Goal: Task Accomplishment & Management: Manage account settings

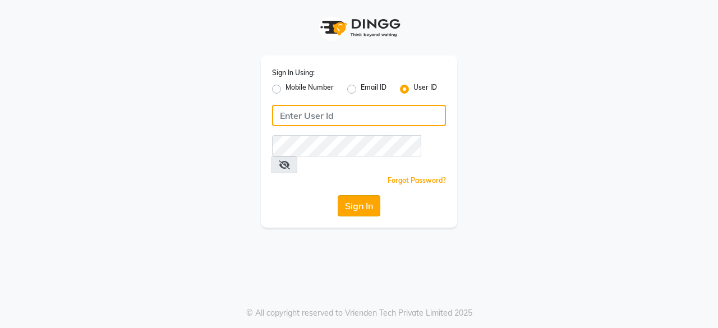
type input "bohobliss123"
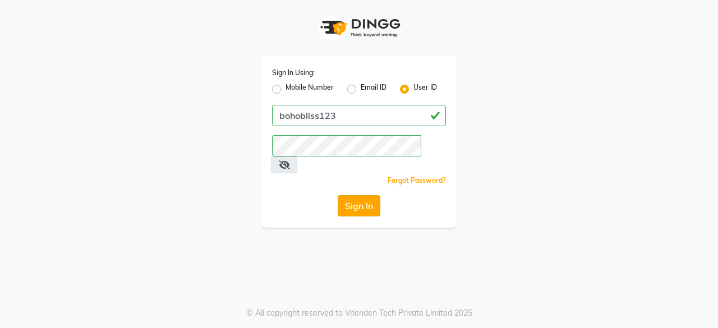
click at [349, 195] on button "Sign In" at bounding box center [359, 205] width 43 height 21
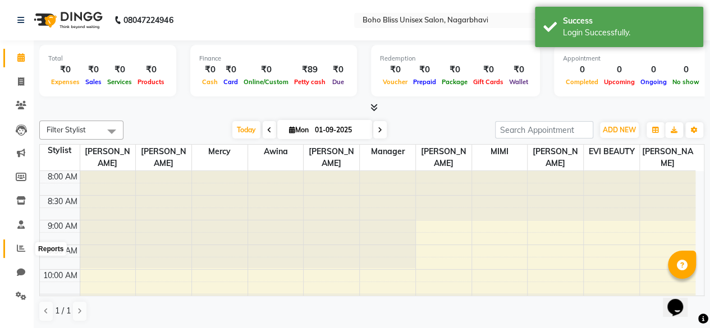
click at [21, 252] on icon at bounding box center [21, 248] width 8 height 8
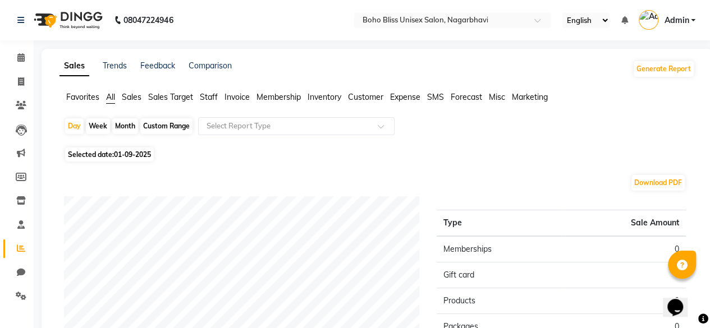
click at [21, 252] on icon at bounding box center [21, 248] width 8 height 8
click at [74, 128] on div "Day" at bounding box center [74, 126] width 19 height 16
select select "9"
select select "2025"
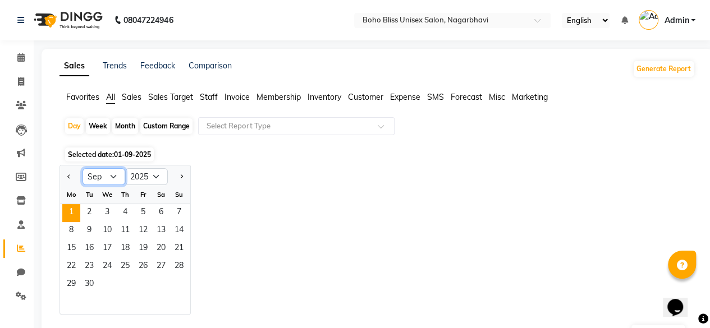
click at [111, 176] on select "Jan Feb Mar Apr May Jun [DATE] Aug Sep Oct Nov Dec" at bounding box center [103, 176] width 43 height 17
select select "8"
click at [82, 168] on select "Jan Feb Mar Apr May Jun [DATE] Aug Sep Oct Nov Dec" at bounding box center [103, 176] width 43 height 17
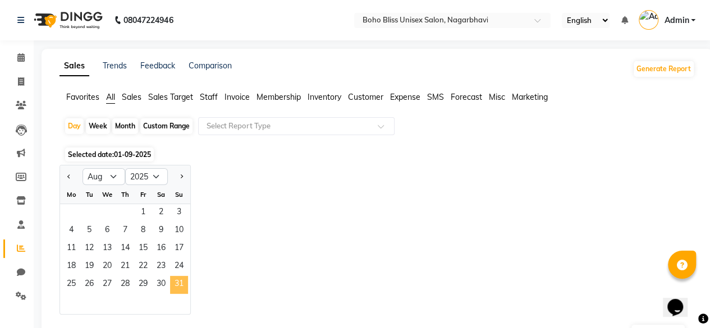
click at [177, 281] on span "31" at bounding box center [179, 285] width 18 height 18
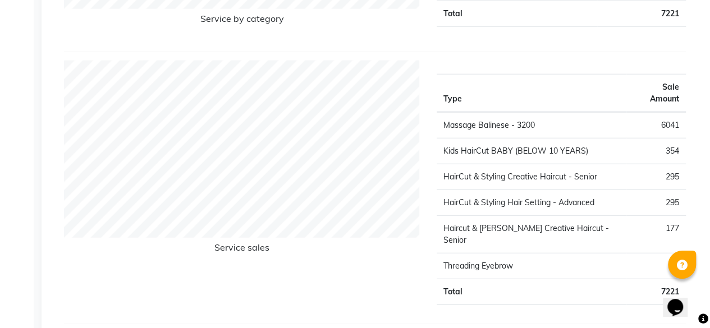
scroll to position [1385, 0]
